Goal: Task Accomplishment & Management: Use online tool/utility

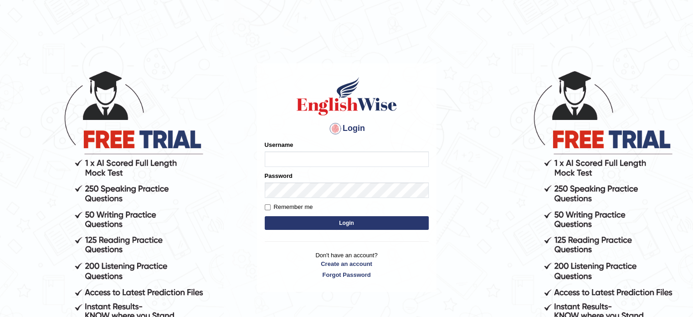
type input "0451698575"
click at [346, 224] on button "Login" at bounding box center [347, 223] width 164 height 14
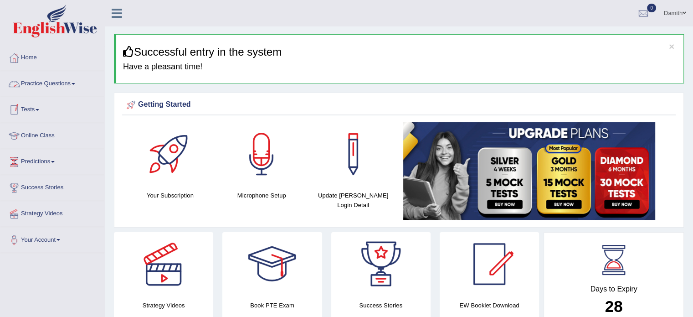
click at [60, 83] on link "Practice Questions" at bounding box center [52, 82] width 104 height 23
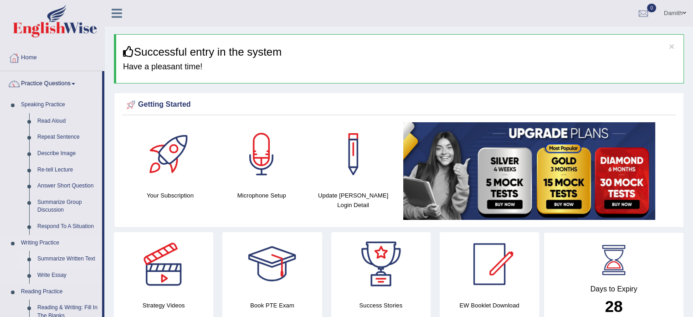
click at [60, 258] on link "Summarize Written Text" at bounding box center [67, 259] width 69 height 16
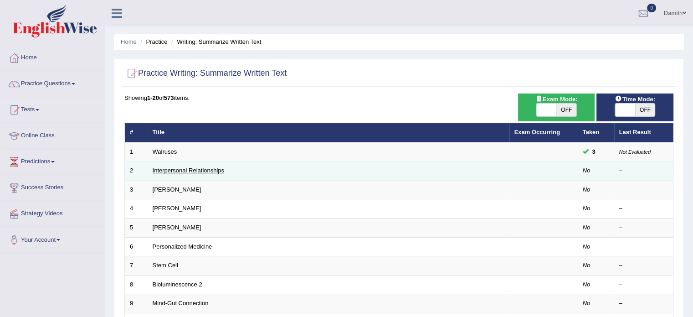
click at [202, 170] on link "Interpersonal Relationships" at bounding box center [189, 170] width 72 height 7
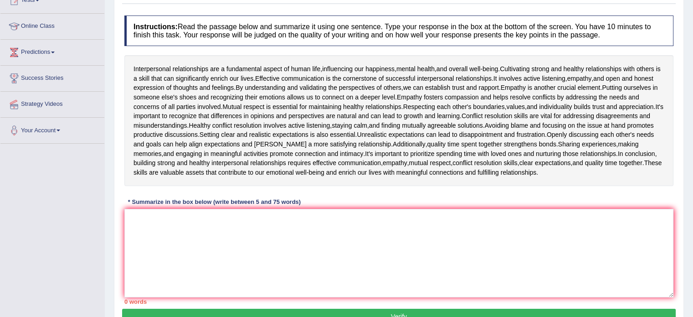
scroll to position [139, 0]
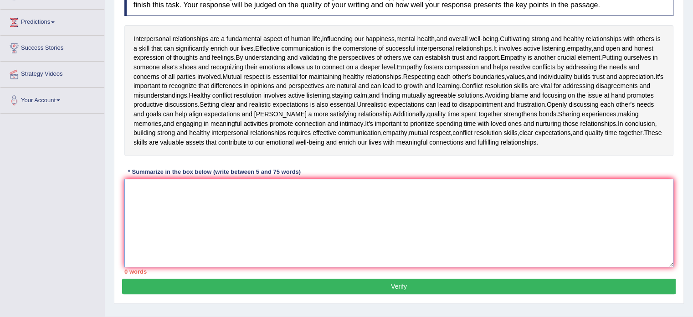
click at [238, 198] on textarea at bounding box center [398, 223] width 549 height 88
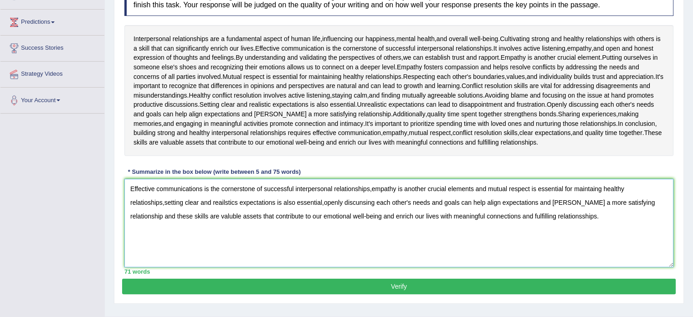
type textarea "Effective communications is the cornerstone of successful interpersonal relatio…"
click at [337, 282] on button "Verify" at bounding box center [399, 286] width 554 height 15
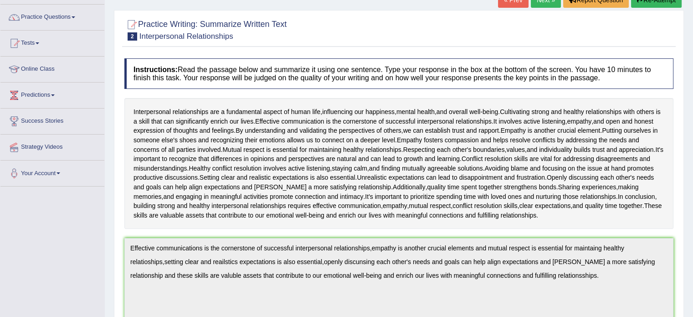
scroll to position [30, 0]
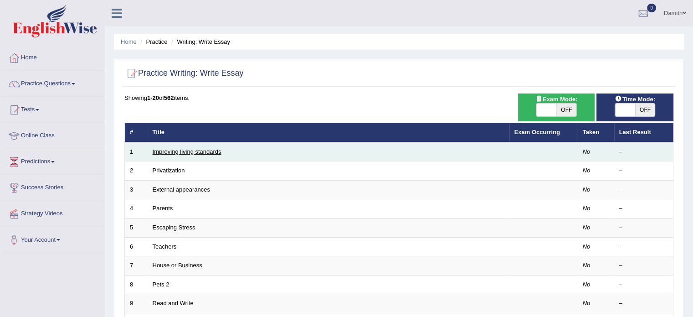
click at [190, 153] on link "Improving living standards" at bounding box center [187, 151] width 69 height 7
